Goal: Navigation & Orientation: Find specific page/section

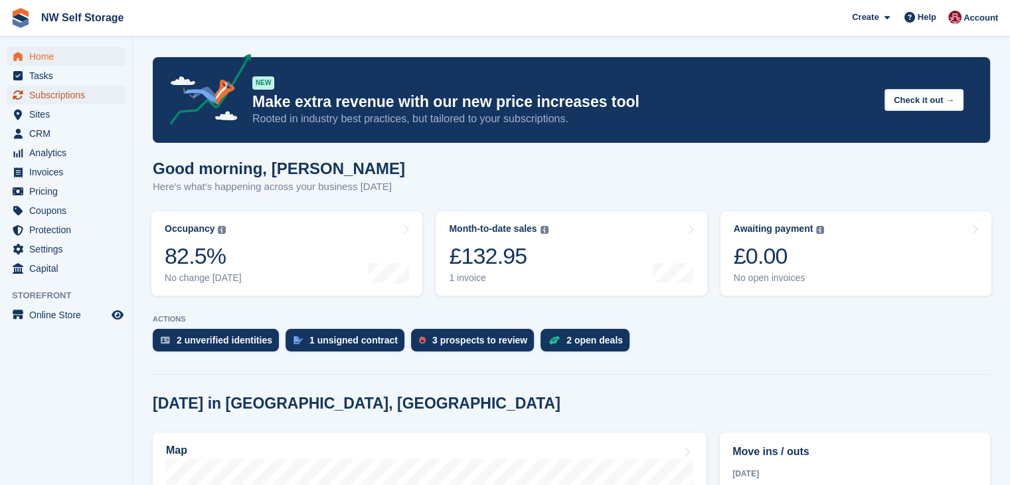
click at [55, 96] on span "Subscriptions" at bounding box center [69, 95] width 80 height 19
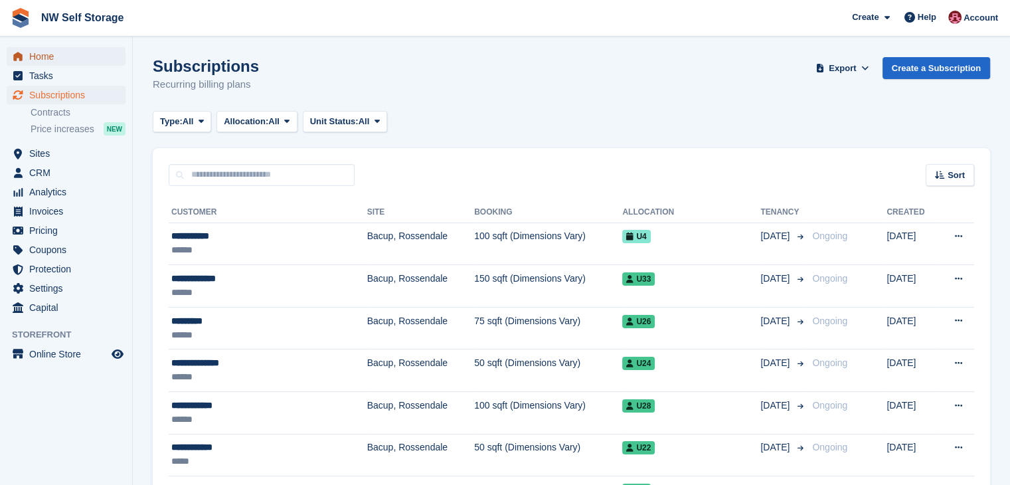
click at [56, 53] on span "Home" at bounding box center [69, 56] width 80 height 19
